Goal: Information Seeking & Learning: Learn about a topic

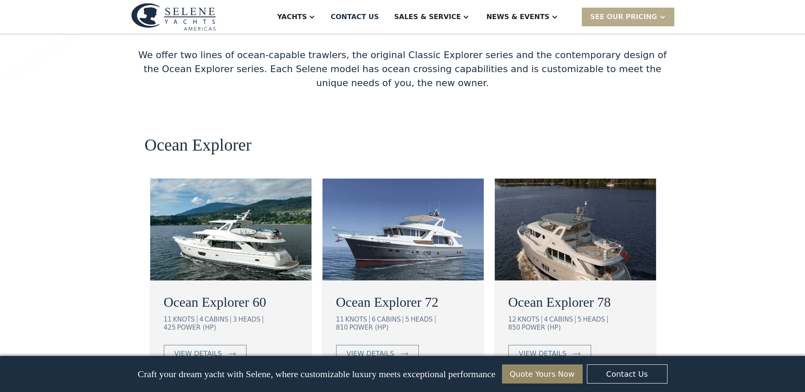
scroll to position [1442, 0]
click at [206, 348] on div "view details" at bounding box center [198, 353] width 48 height 10
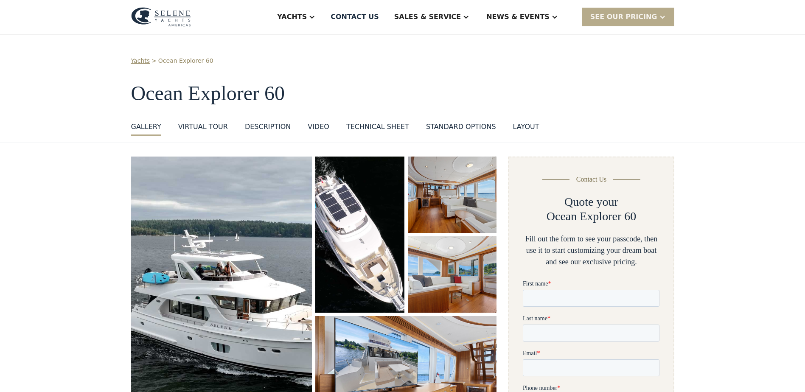
click at [285, 233] on img "open lightbox" at bounding box center [221, 297] width 181 height 280
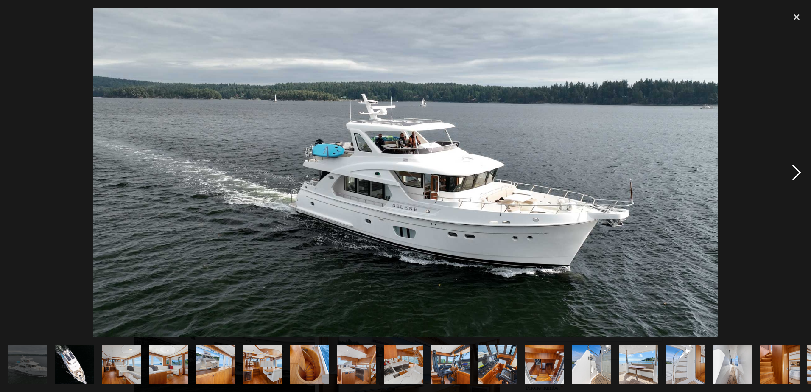
click at [796, 172] on div "next image" at bounding box center [796, 172] width 29 height 329
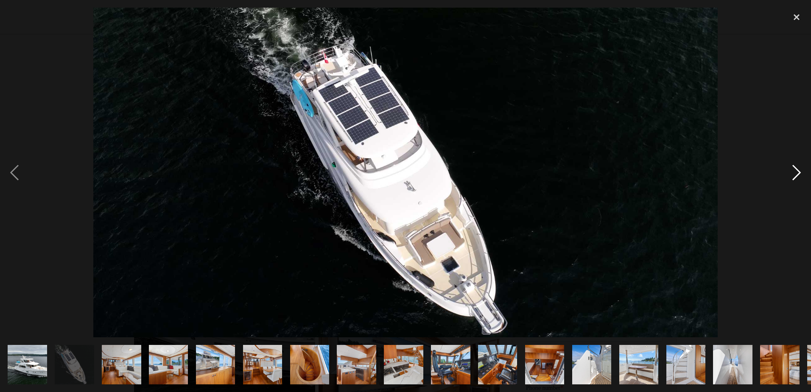
click at [796, 172] on div "next image" at bounding box center [796, 172] width 29 height 329
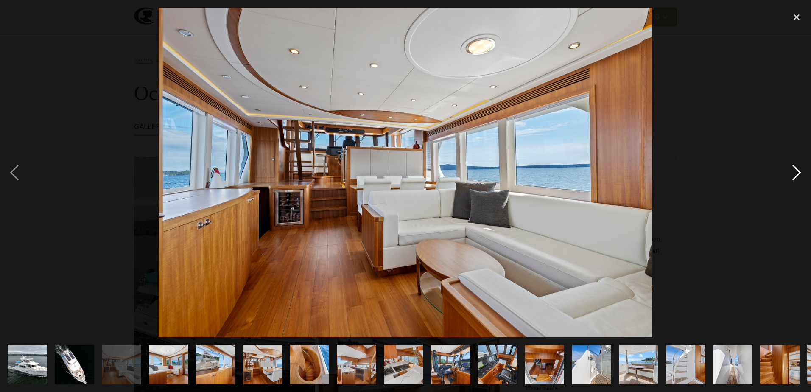
click at [796, 172] on div "next image" at bounding box center [796, 172] width 29 height 329
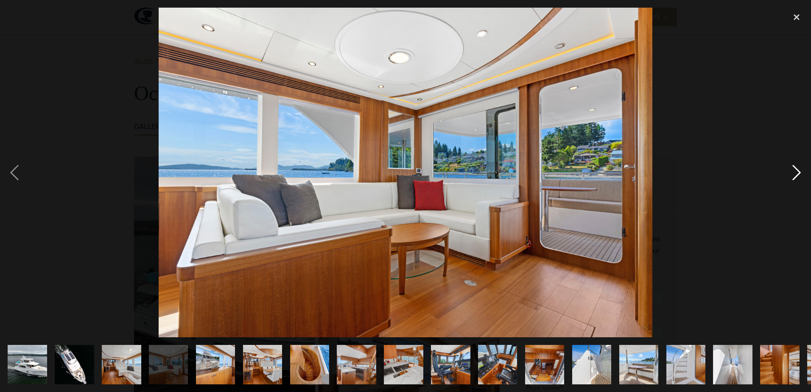
click at [796, 172] on div "next image" at bounding box center [796, 172] width 29 height 329
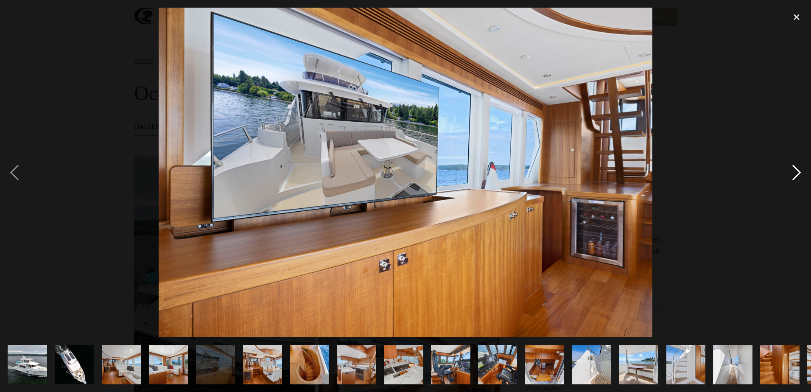
click at [796, 172] on div "next image" at bounding box center [796, 172] width 29 height 329
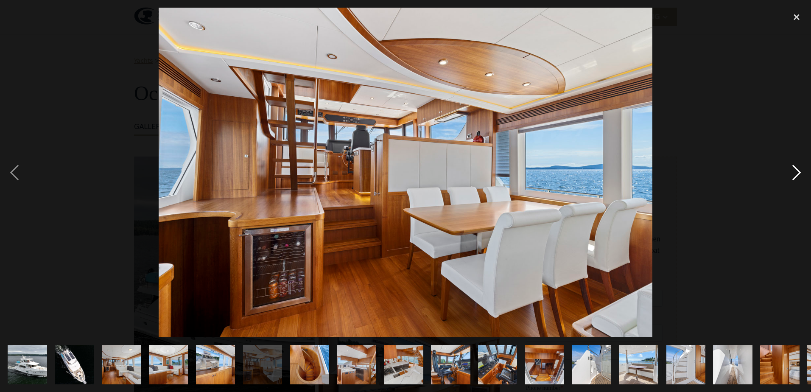
click at [796, 172] on div "next image" at bounding box center [796, 172] width 29 height 329
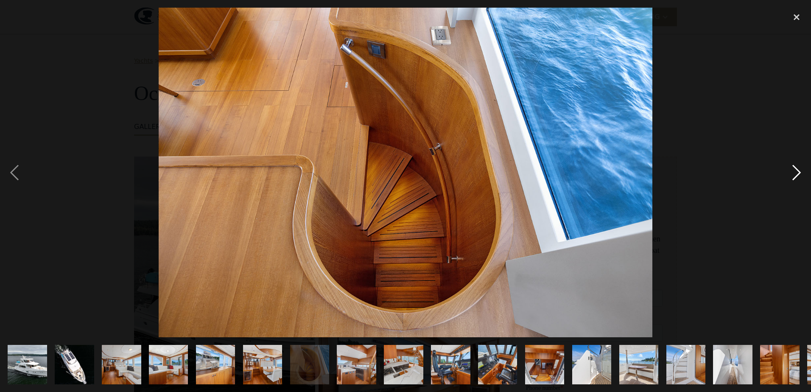
click at [796, 172] on div "next image" at bounding box center [796, 172] width 29 height 329
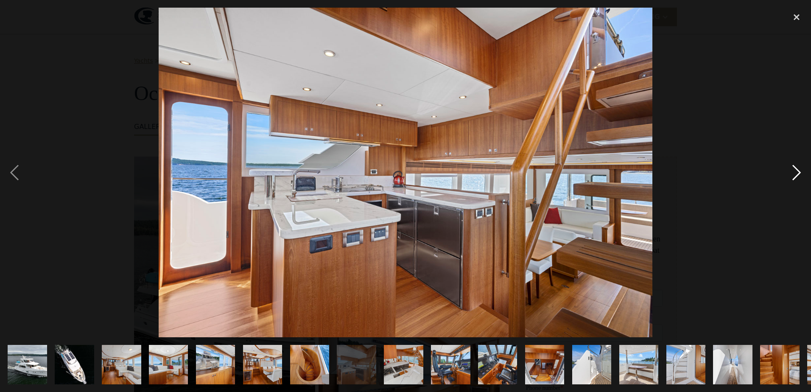
click at [796, 172] on div "next image" at bounding box center [796, 172] width 29 height 329
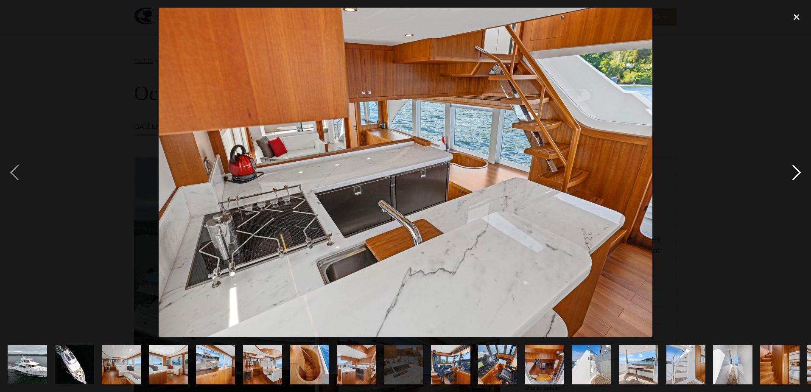
click at [796, 172] on div "next image" at bounding box center [796, 172] width 29 height 329
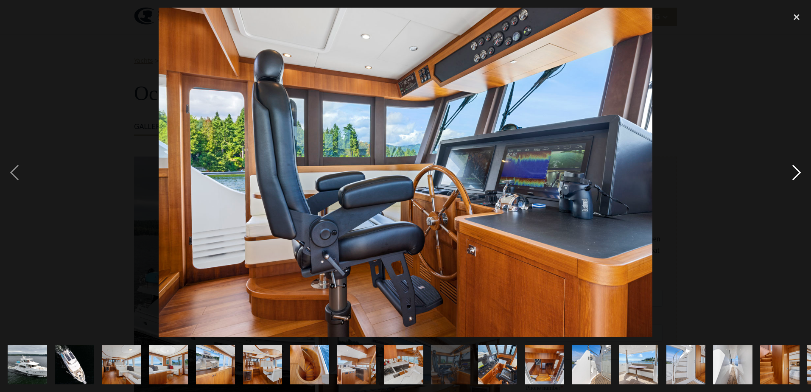
click at [796, 172] on div "next image" at bounding box center [796, 172] width 29 height 329
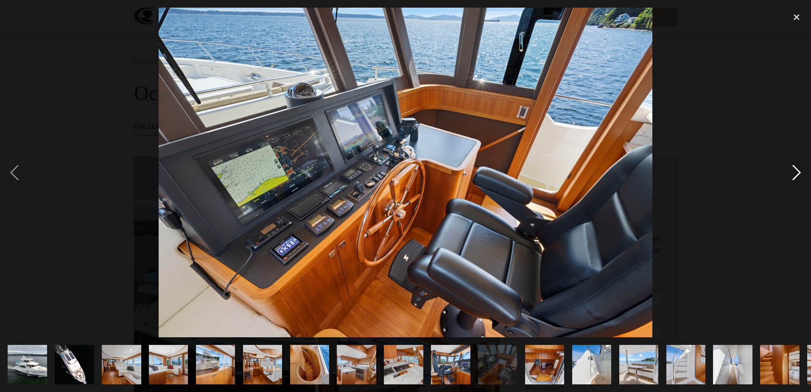
click at [796, 172] on div "next image" at bounding box center [796, 172] width 29 height 329
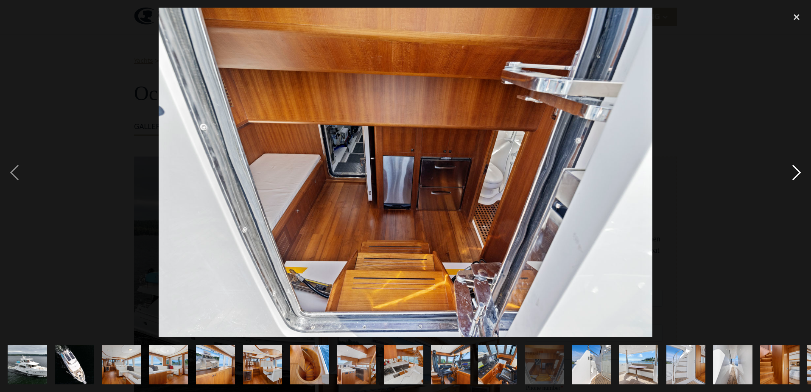
click at [796, 172] on div "next image" at bounding box center [796, 172] width 29 height 329
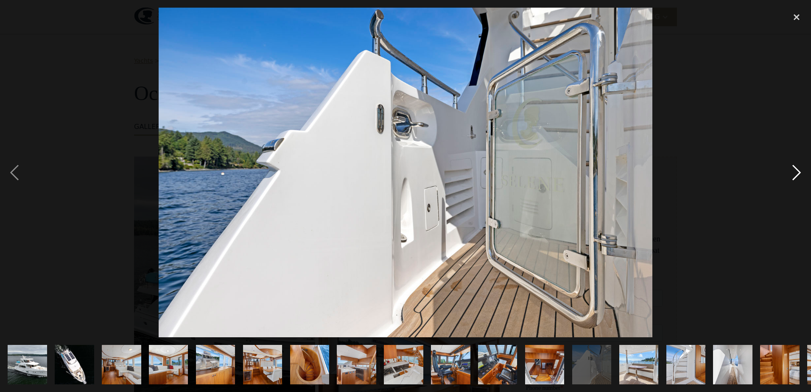
click at [796, 172] on div "next image" at bounding box center [796, 172] width 29 height 329
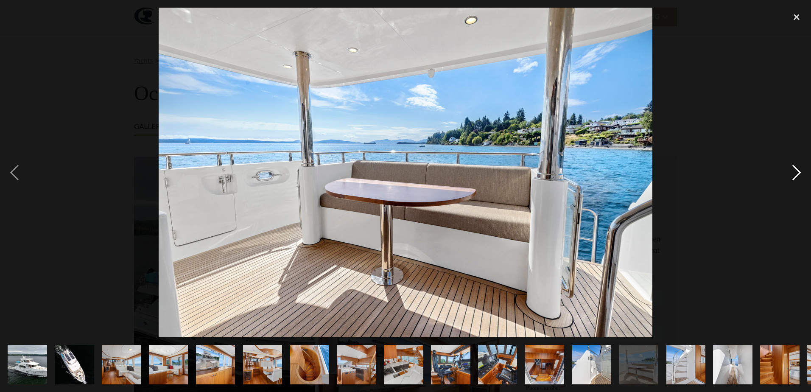
click at [796, 172] on div "next image" at bounding box center [796, 172] width 29 height 329
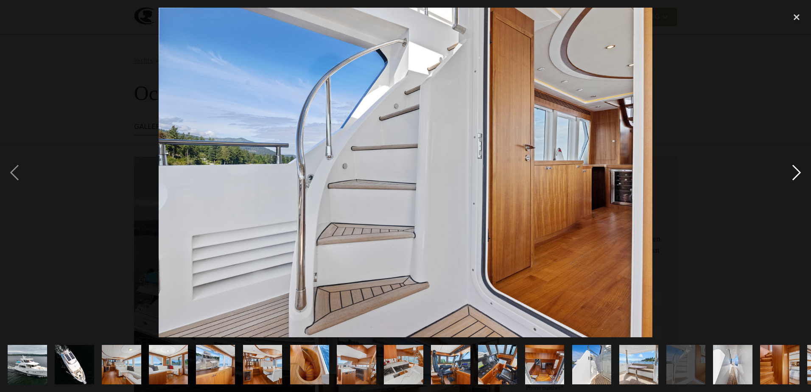
click at [796, 172] on div "next image" at bounding box center [796, 172] width 29 height 329
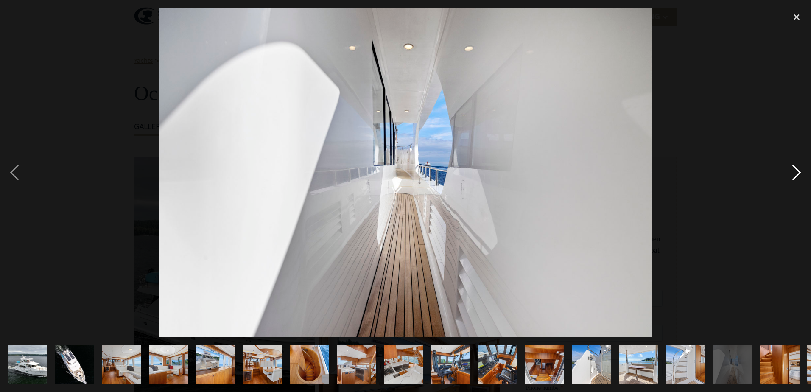
click at [796, 172] on div "next image" at bounding box center [796, 172] width 29 height 329
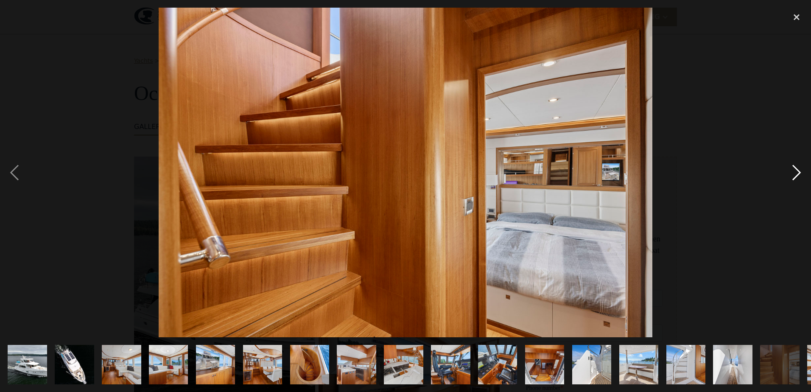
click at [796, 172] on div "next image" at bounding box center [796, 172] width 29 height 329
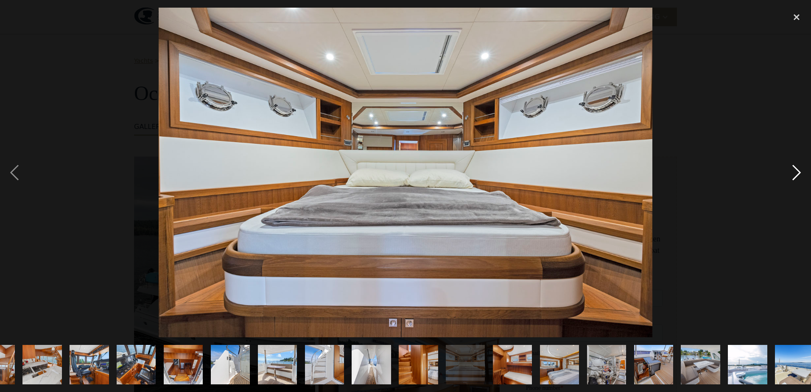
scroll to position [0, 373]
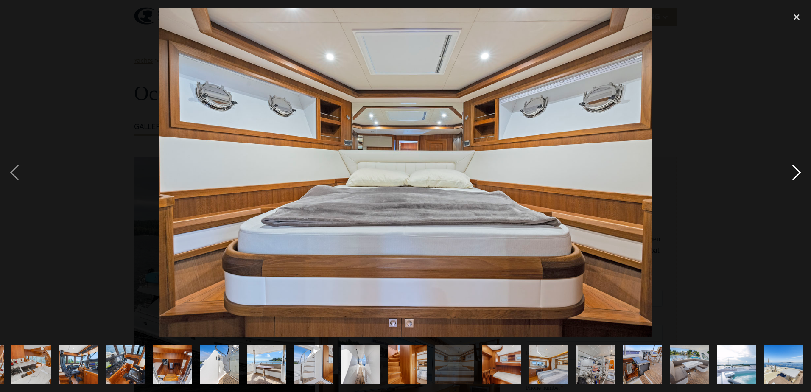
click at [796, 172] on div "next image" at bounding box center [796, 172] width 29 height 329
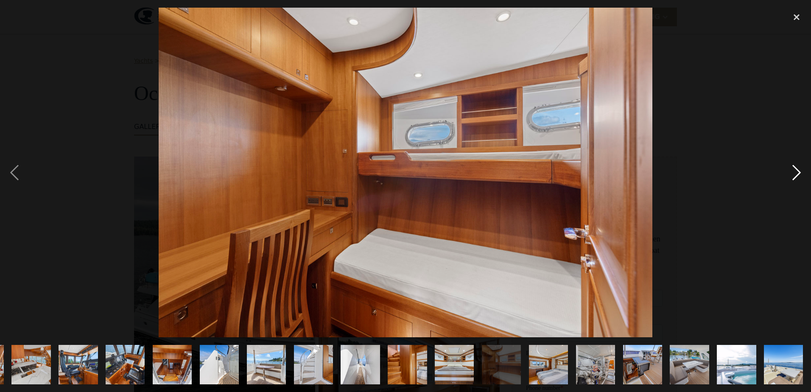
click at [796, 172] on div "next image" at bounding box center [796, 172] width 29 height 329
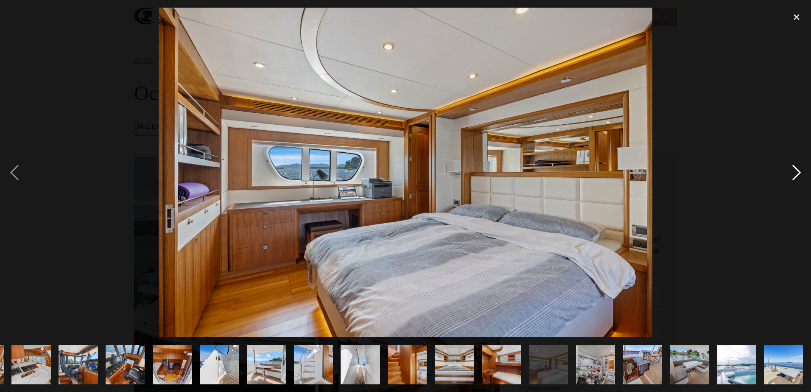
click at [796, 172] on div "next image" at bounding box center [796, 172] width 29 height 329
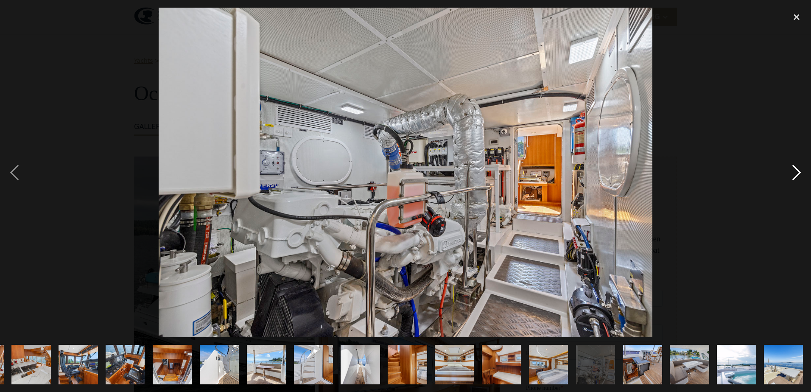
click at [796, 172] on div "next image" at bounding box center [796, 172] width 29 height 329
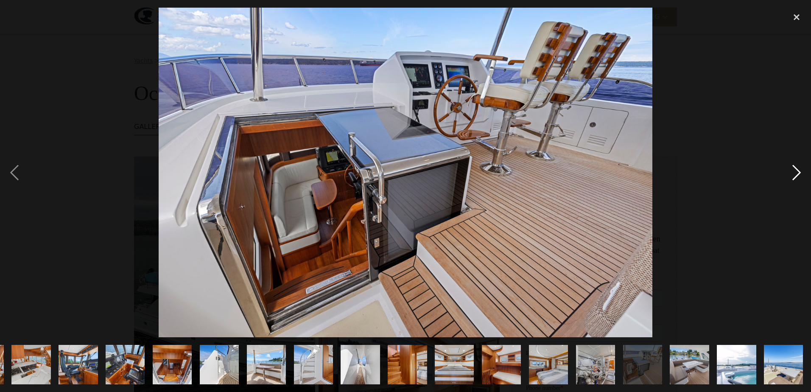
click at [796, 172] on div "next image" at bounding box center [796, 172] width 29 height 329
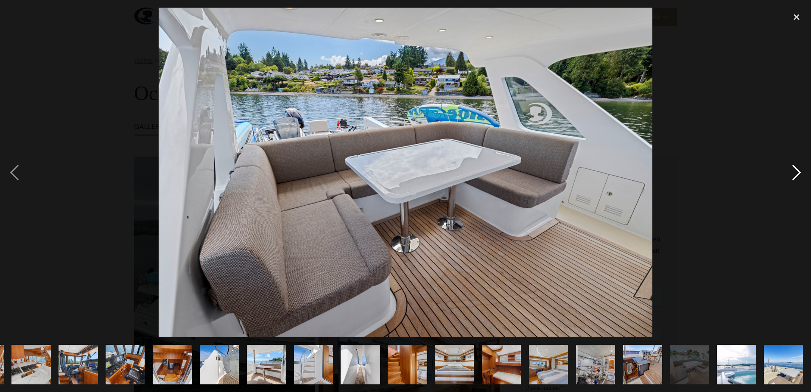
click at [796, 172] on div "next image" at bounding box center [796, 172] width 29 height 329
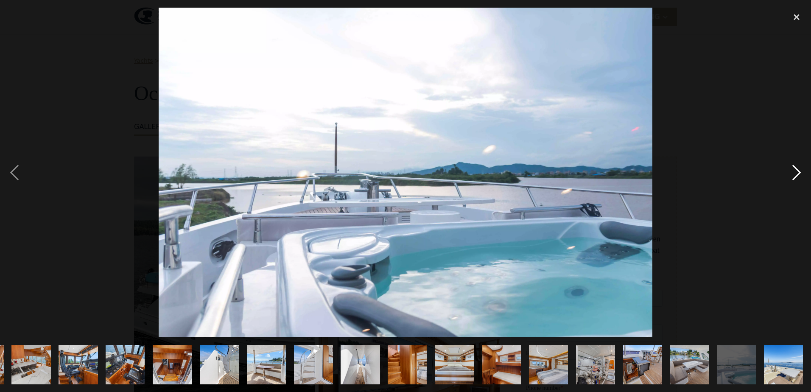
click at [796, 172] on div "next image" at bounding box center [796, 172] width 29 height 329
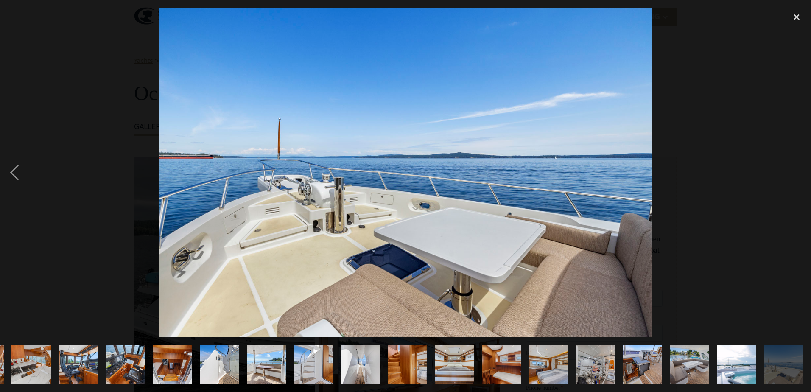
click at [796, 172] on div "next image" at bounding box center [796, 172] width 29 height 329
click at [797, 18] on div "close lightbox" at bounding box center [796, 17] width 29 height 19
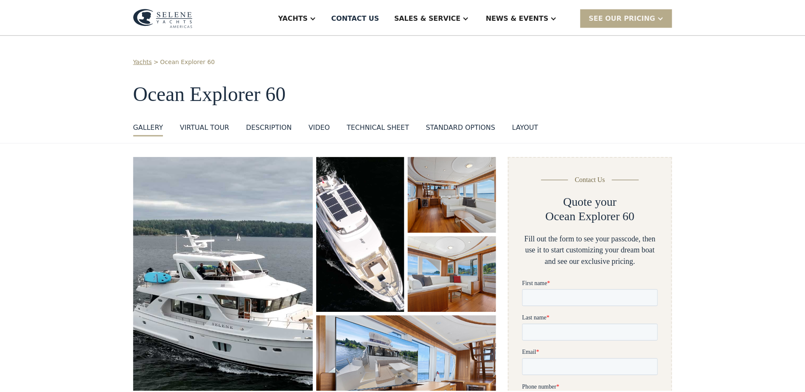
scroll to position [0, 0]
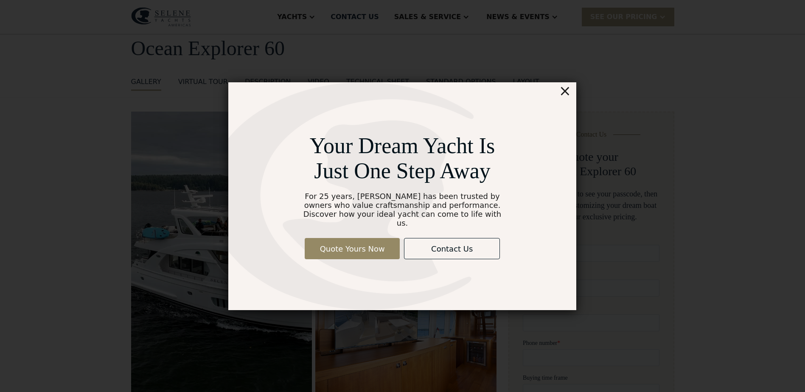
click at [565, 98] on div "×" at bounding box center [565, 90] width 12 height 17
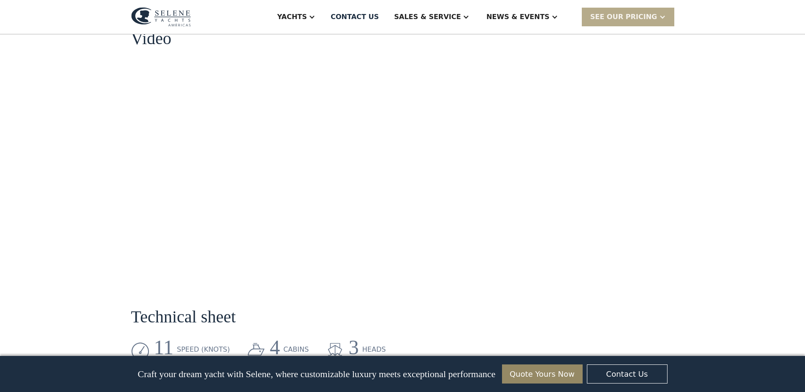
scroll to position [1049, 0]
